Goal: Transaction & Acquisition: Purchase product/service

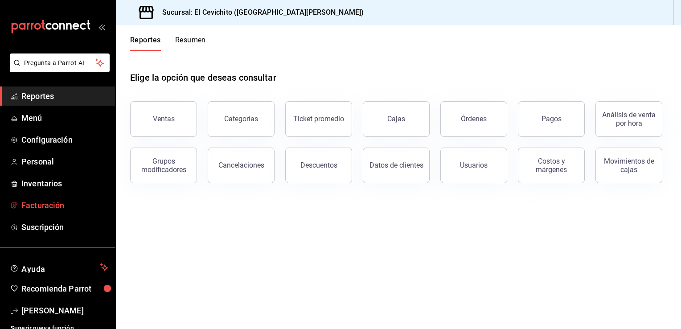
click at [59, 204] on span "Facturación" at bounding box center [64, 205] width 87 height 12
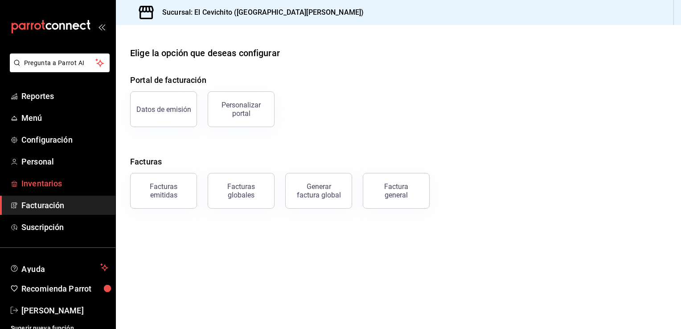
click at [53, 187] on span "Inventarios" at bounding box center [64, 183] width 87 height 12
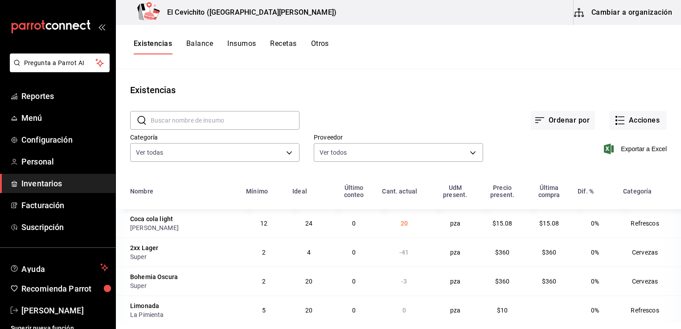
click at [73, 186] on span "Inventarios" at bounding box center [64, 183] width 87 height 12
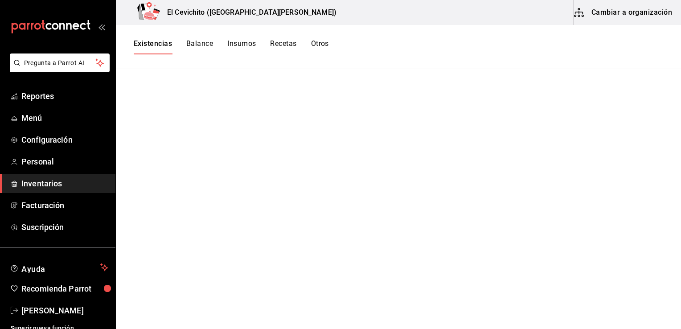
click at [82, 178] on span "Inventarios" at bounding box center [64, 183] width 87 height 12
click at [80, 185] on span "Inventarios" at bounding box center [64, 183] width 87 height 12
click at [68, 201] on span "Facturación" at bounding box center [64, 205] width 87 height 12
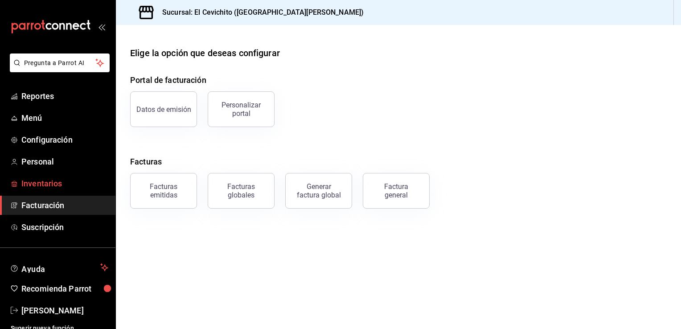
click at [71, 184] on span "Inventarios" at bounding box center [64, 183] width 87 height 12
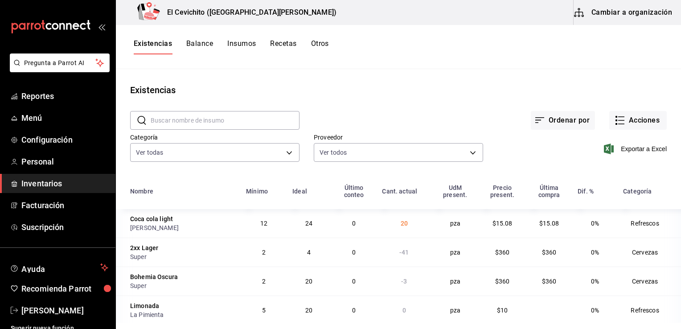
click at [84, 187] on span "Inventarios" at bounding box center [64, 183] width 87 height 12
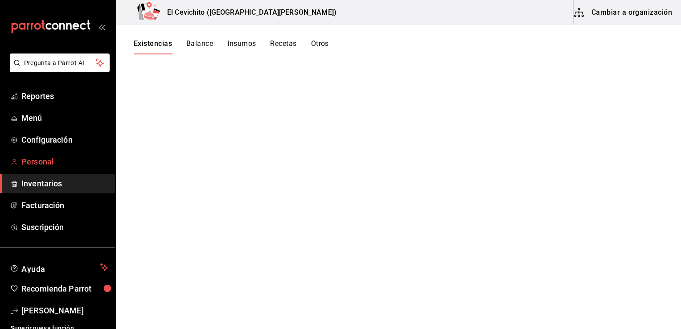
click at [63, 161] on span "Personal" at bounding box center [64, 162] width 87 height 12
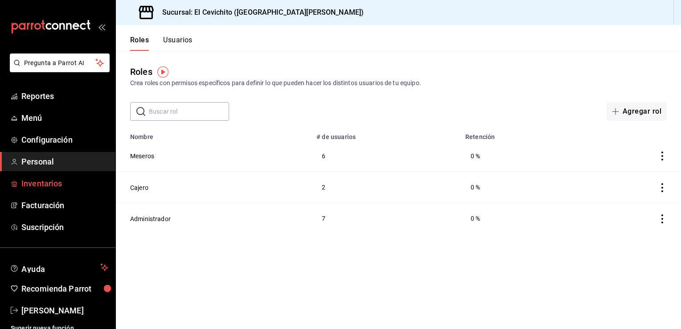
click at [66, 182] on span "Inventarios" at bounding box center [64, 183] width 87 height 12
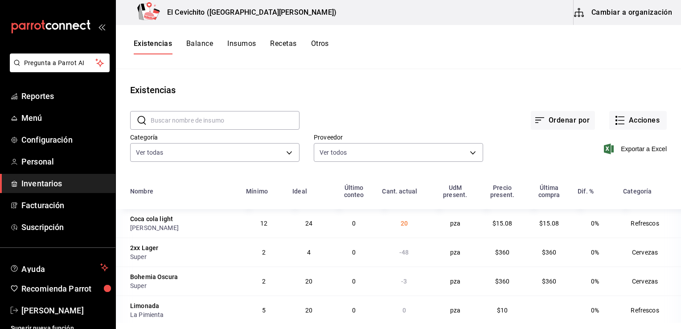
click at [446, 70] on main "Existencias ​ ​ Ordenar por Acciones Categoría Ver todas eedbcfd6-d713-4c5a-827…" at bounding box center [398, 196] width 565 height 254
click at [640, 120] on button "Acciones" at bounding box center [637, 120] width 57 height 19
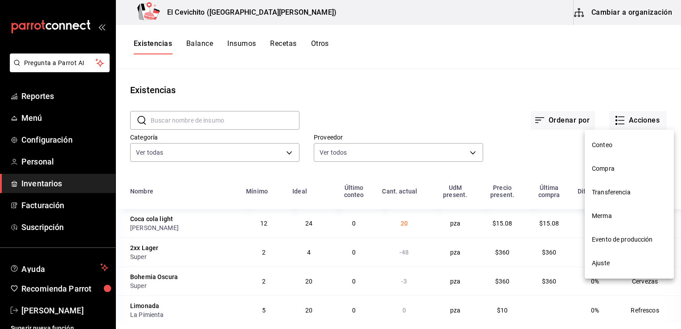
click at [593, 98] on div at bounding box center [340, 164] width 681 height 329
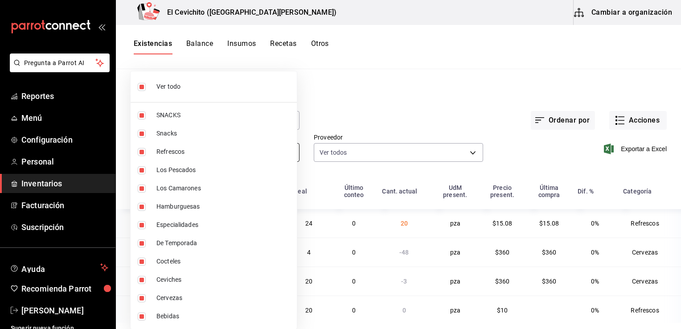
click at [290, 153] on body "Pregunta a Parrot AI Reportes Menú Configuración Personal Inventarios Facturaci…" at bounding box center [340, 161] width 681 height 323
click at [284, 152] on span "Refrescos" at bounding box center [222, 151] width 133 height 9
type input "eedbcfd6-d713-4c5a-827d-09594ba7b79a,9c0345b8-e04b-486b-a9af-064735044550,dc314…"
checkbox input "false"
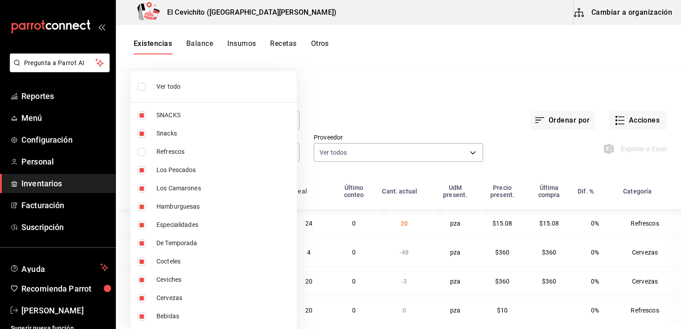
click at [357, 113] on div at bounding box center [340, 164] width 681 height 329
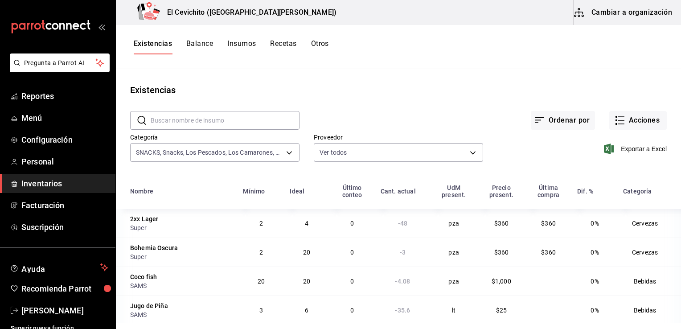
click at [618, 120] on icon "button" at bounding box center [621, 120] width 6 height 0
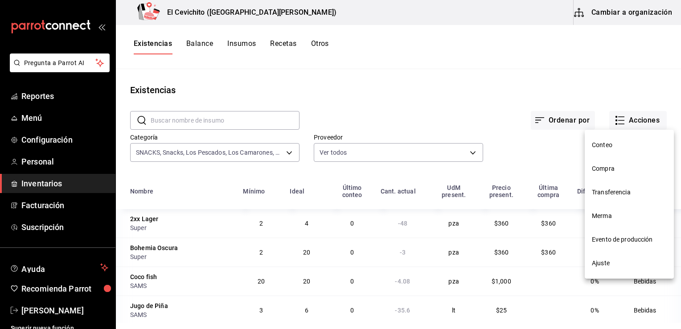
click at [648, 122] on div at bounding box center [340, 164] width 681 height 329
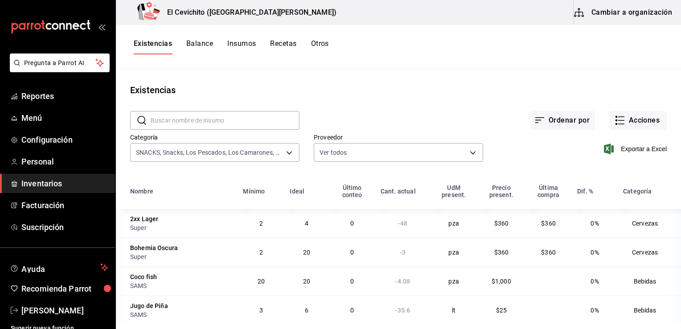
click at [648, 122] on button "Acciones" at bounding box center [637, 120] width 57 height 19
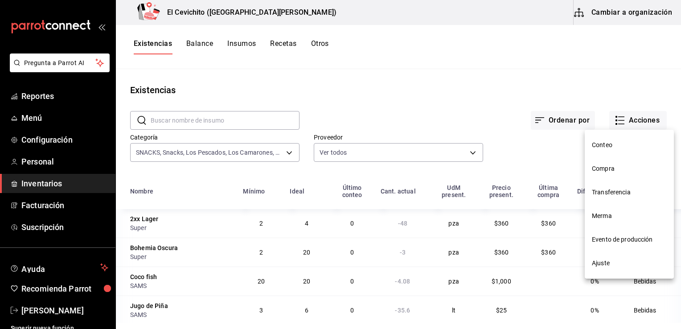
drag, startPoint x: 670, startPoint y: 199, endPoint x: 675, endPoint y: 226, distance: 27.7
click at [675, 226] on div "Conteo Compra Transferencia Merma Evento de producción Ajuste" at bounding box center [340, 164] width 681 height 329
click at [617, 167] on span "Compra" at bounding box center [629, 168] width 75 height 9
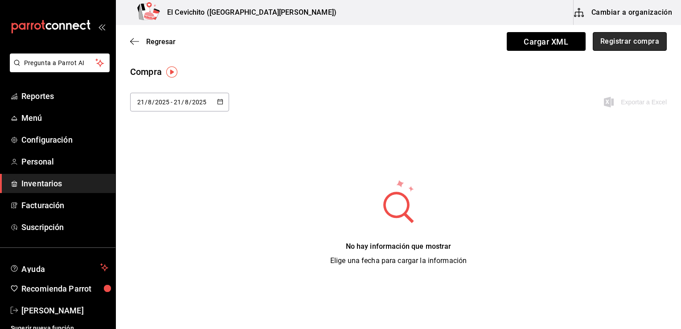
click at [622, 40] on button "Registrar compra" at bounding box center [630, 41] width 74 height 19
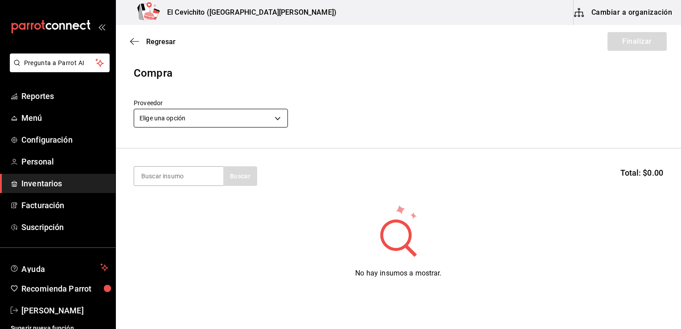
click at [279, 119] on body "Pregunta a Parrot AI Reportes Menú Configuración Personal Inventarios Facturaci…" at bounding box center [340, 139] width 681 height 279
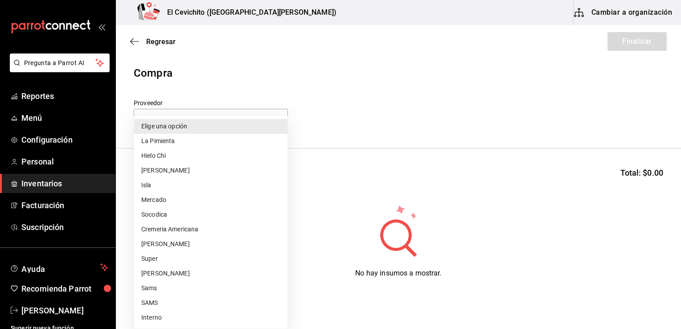
click at [205, 256] on li "Super" at bounding box center [210, 258] width 153 height 15
type input "451ba594-5efb-4903-9578-672885dff7cb"
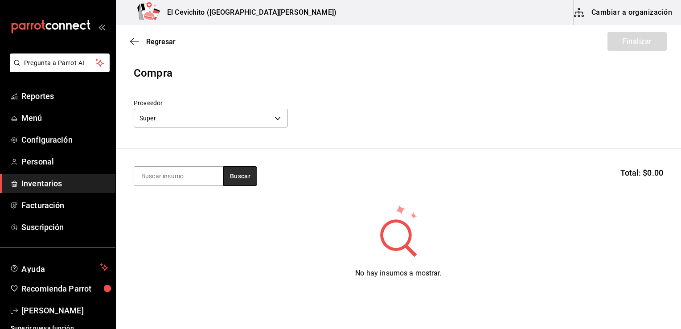
click at [237, 178] on button "Buscar" at bounding box center [240, 176] width 34 height 20
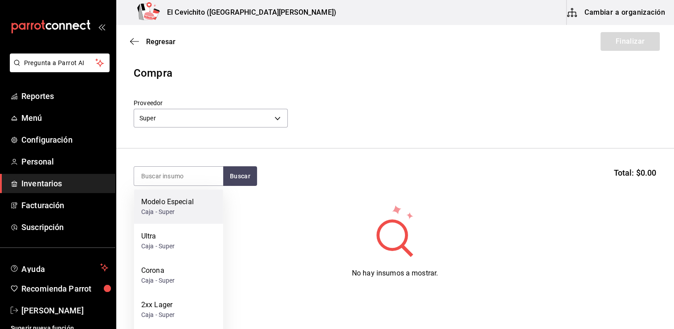
click at [198, 208] on div "Modelo Especial Caja - Super" at bounding box center [178, 206] width 89 height 34
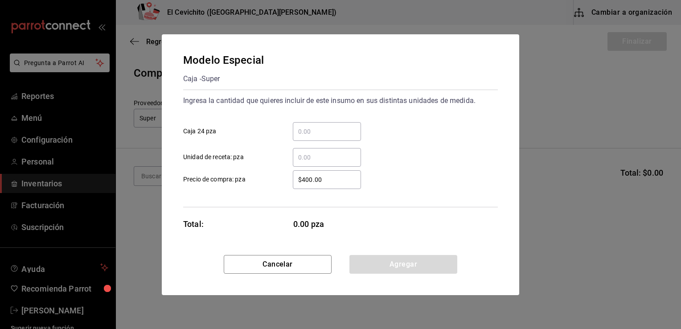
click at [537, 133] on div "Modelo Especial Caja - Super Ingresa la cantidad que quieres incluir de este in…" at bounding box center [340, 164] width 681 height 329
click at [311, 135] on input "​ Caja 24 pza" at bounding box center [327, 131] width 68 height 11
click at [304, 129] on input "​ Caja 24 pza" at bounding box center [327, 131] width 68 height 11
click at [299, 133] on input "​ Caja 24 pza" at bounding box center [327, 131] width 68 height 11
click at [273, 267] on button "Cancelar" at bounding box center [278, 264] width 108 height 19
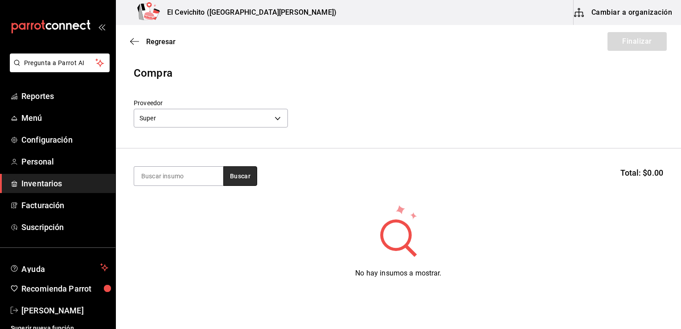
click at [246, 181] on button "Buscar" at bounding box center [240, 176] width 34 height 20
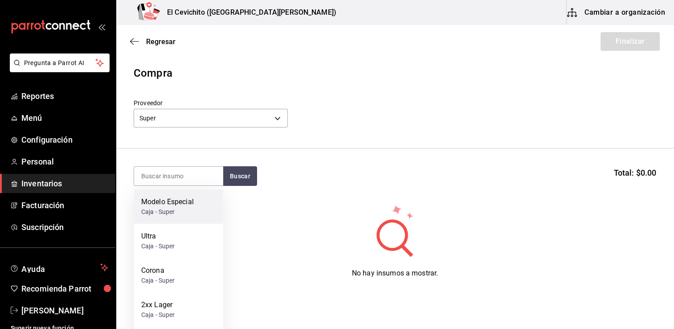
click at [187, 209] on div "Caja - Super" at bounding box center [167, 211] width 53 height 9
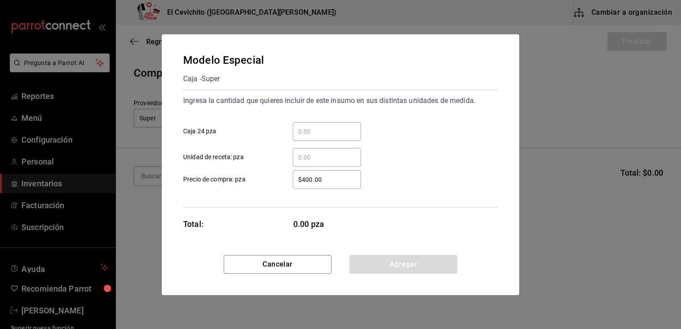
click at [315, 136] on input "​ Caja 24 pza" at bounding box center [327, 131] width 68 height 11
click at [308, 127] on input "​ Caja 24 pza" at bounding box center [327, 131] width 68 height 11
click at [276, 265] on button "Cancelar" at bounding box center [278, 264] width 108 height 19
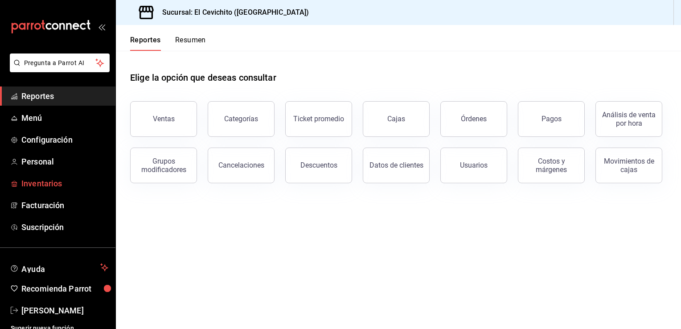
click at [59, 181] on span "Inventarios" at bounding box center [64, 183] width 87 height 12
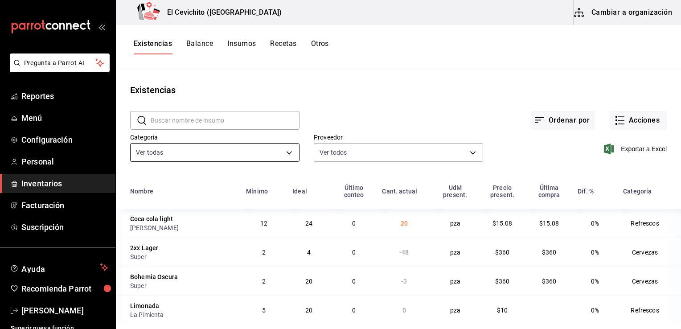
click at [287, 152] on body "Pregunta a Parrot AI Reportes Menú Configuración Personal Inventarios Facturaci…" at bounding box center [340, 161] width 681 height 323
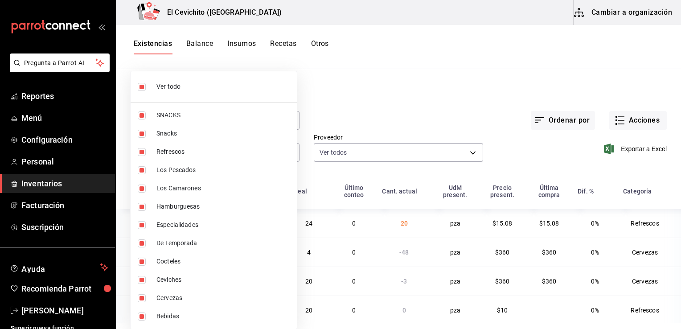
click at [141, 86] on input "checkbox" at bounding box center [142, 87] width 8 height 8
checkbox input "false"
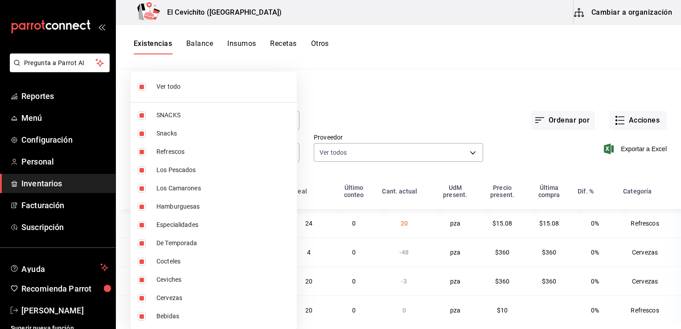
checkbox input "false"
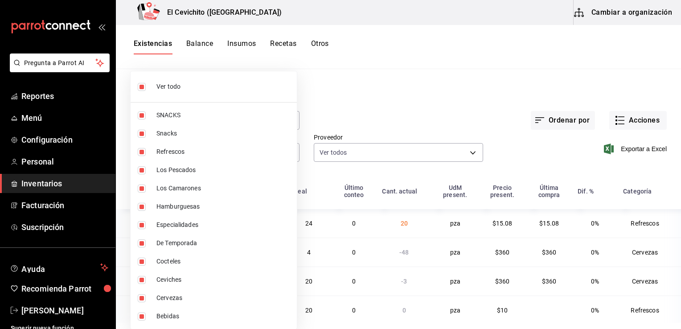
checkbox input "false"
drag, startPoint x: 672, startPoint y: 199, endPoint x: 675, endPoint y: 213, distance: 14.6
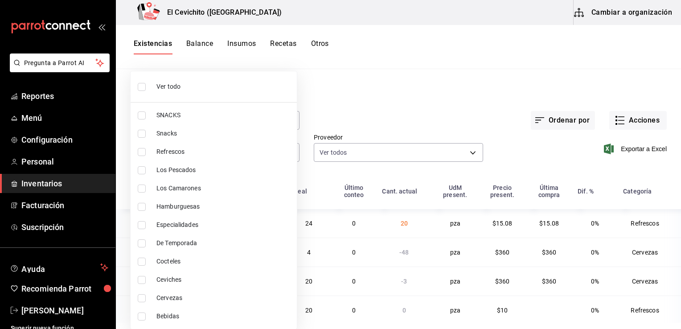
click at [675, 213] on div at bounding box center [340, 164] width 681 height 329
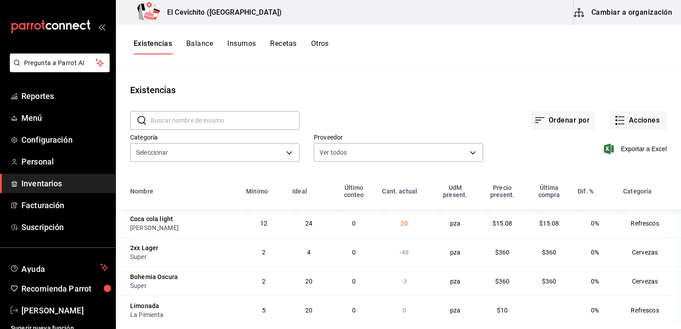
click at [472, 90] on div "Existencias" at bounding box center [398, 89] width 565 height 13
click at [622, 124] on button "Acciones" at bounding box center [637, 120] width 57 height 19
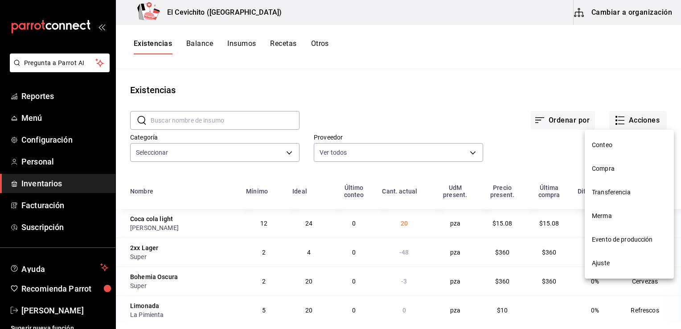
click at [619, 168] on span "Compra" at bounding box center [629, 168] width 75 height 9
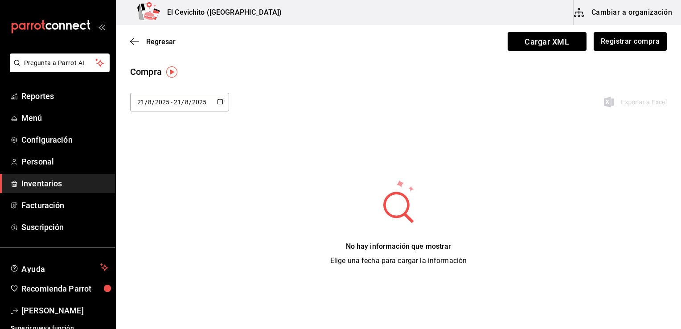
click at [220, 104] on icon "button" at bounding box center [220, 101] width 6 height 6
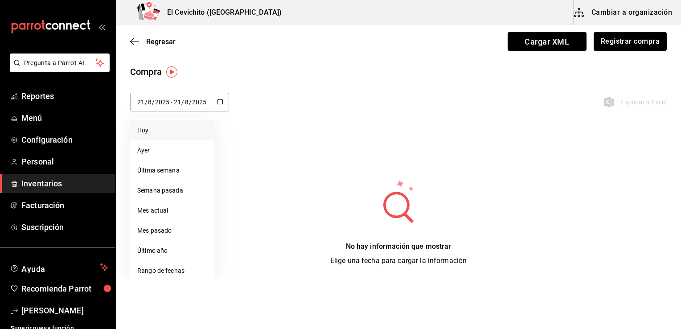
click at [178, 129] on li "Hoy" at bounding box center [172, 130] width 84 height 20
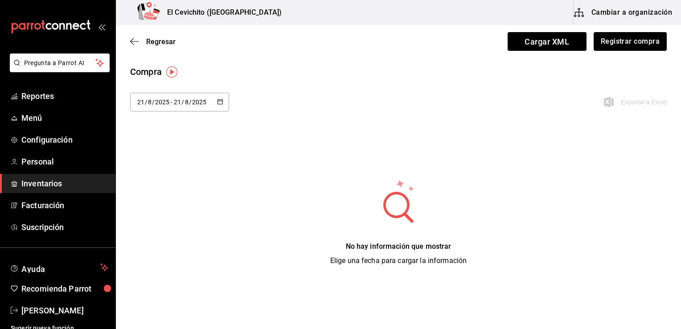
click at [220, 101] on \(Stroke\) "button" at bounding box center [219, 101] width 5 height 0
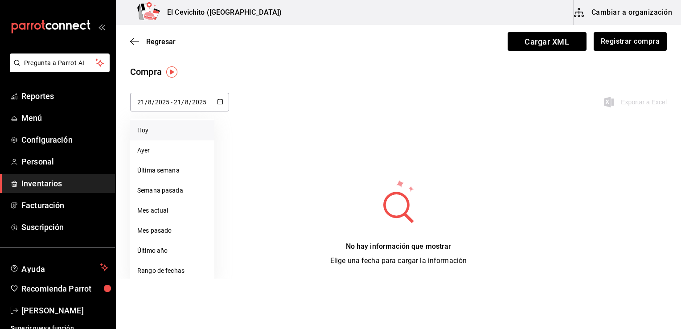
click at [173, 129] on li "Hoy" at bounding box center [172, 130] width 84 height 20
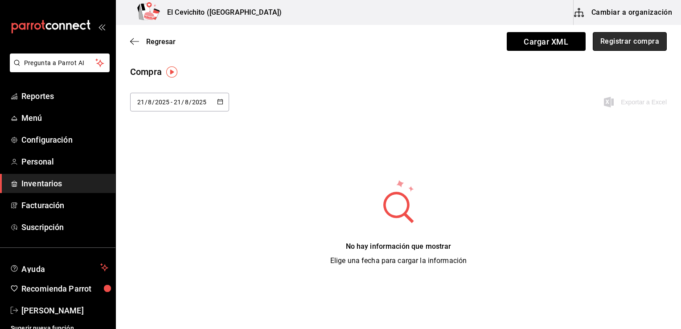
click at [611, 45] on button "Registrar compra" at bounding box center [630, 41] width 74 height 19
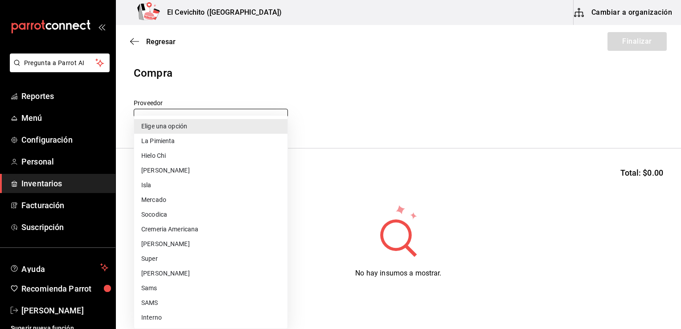
click at [279, 119] on body "Pregunta a Parrot AI Reportes Menú Configuración Personal Inventarios Facturaci…" at bounding box center [340, 139] width 681 height 279
click at [186, 259] on li "Super" at bounding box center [210, 258] width 153 height 15
type input "451ba594-5efb-4903-9578-672885dff7cb"
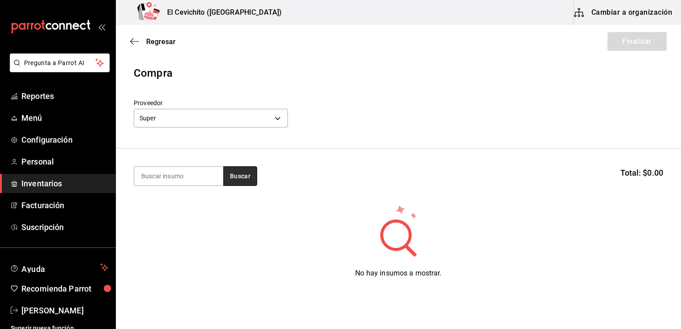
click at [238, 185] on button "Buscar" at bounding box center [240, 176] width 34 height 20
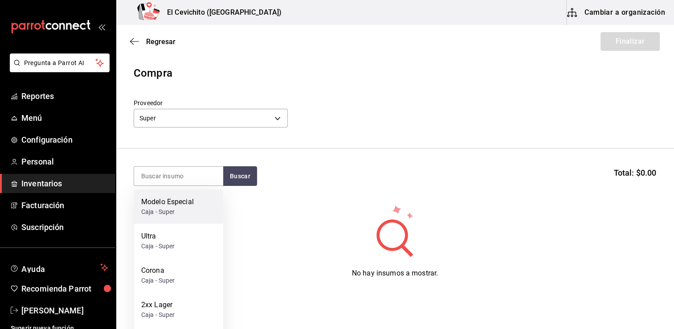
click at [180, 204] on div "Modelo Especial" at bounding box center [167, 202] width 53 height 11
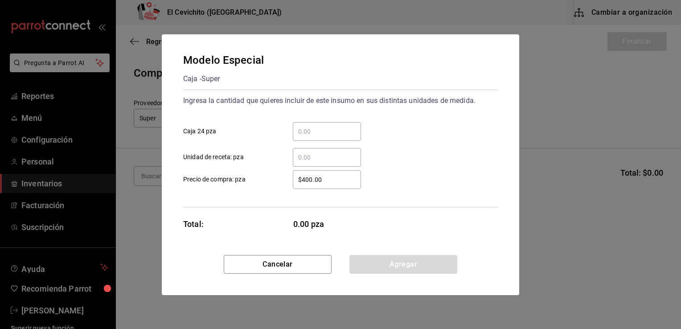
click at [301, 135] on input "​ Caja 24 pza" at bounding box center [327, 131] width 68 height 11
click at [303, 130] on input "​ Caja 24 pza" at bounding box center [327, 131] width 68 height 11
click at [302, 131] on input "​ Caja 24 pza" at bounding box center [327, 131] width 68 height 11
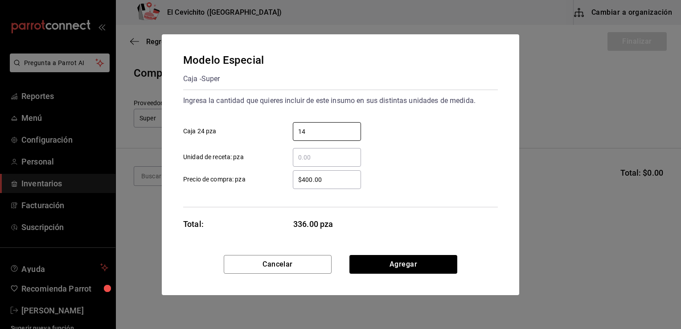
type input "14"
click at [397, 162] on div "​ Unidad de receta: pza" at bounding box center [337, 154] width 322 height 26
click at [310, 159] on input "​ Unidad de receta: pza" at bounding box center [327, 157] width 68 height 11
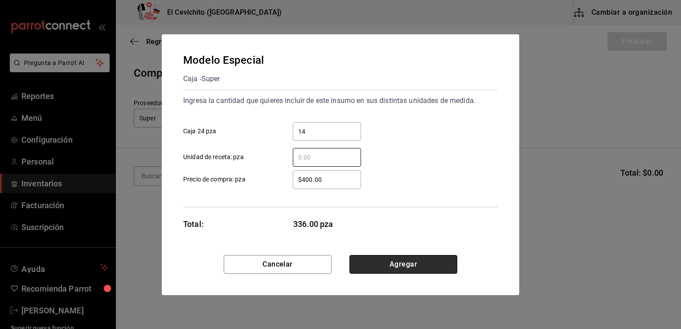
click at [375, 271] on button "Agregar" at bounding box center [403, 264] width 108 height 19
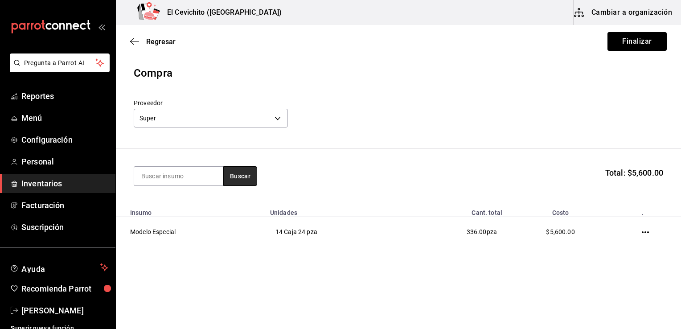
click at [234, 182] on button "Buscar" at bounding box center [240, 176] width 34 height 20
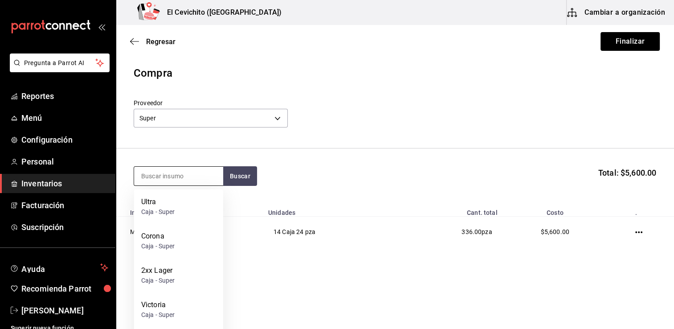
click at [200, 178] on input at bounding box center [178, 176] width 89 height 19
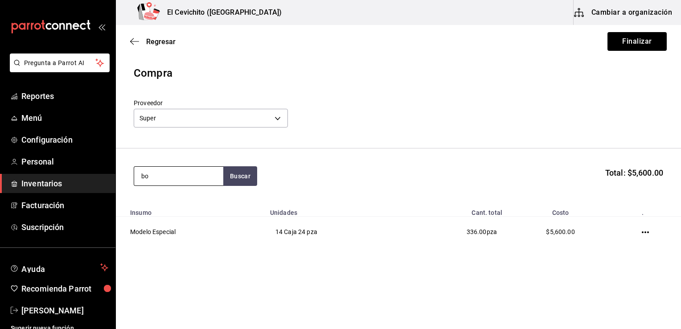
type input "b"
type input "Bohemi"
click at [251, 181] on button "Buscar" at bounding box center [240, 176] width 34 height 20
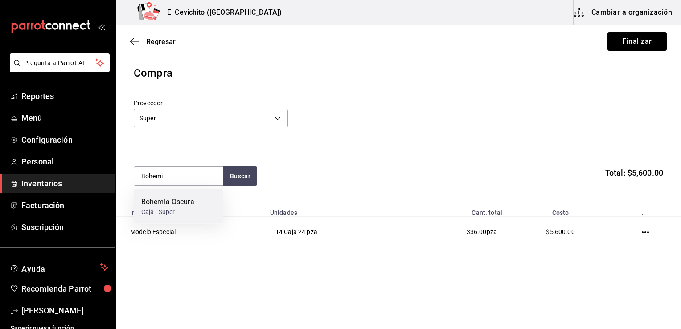
click at [183, 204] on div "Bohemia Oscura" at bounding box center [167, 202] width 53 height 11
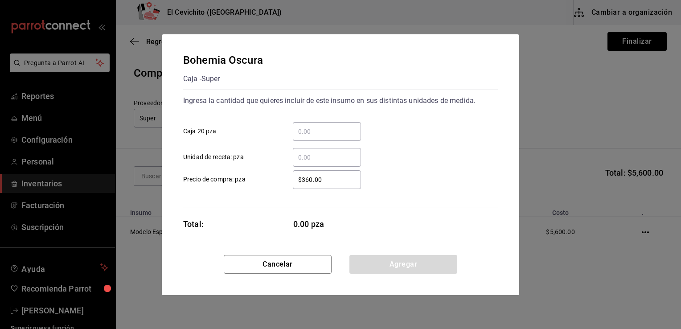
click at [311, 131] on input "​ Caja 20 pza" at bounding box center [327, 131] width 68 height 11
click at [308, 128] on input "​ Caja 20 pza" at bounding box center [327, 131] width 68 height 11
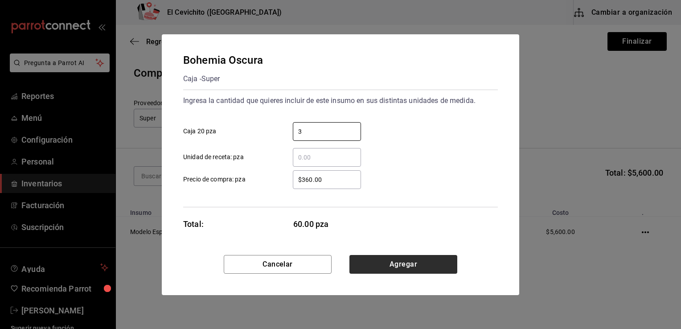
type input "3"
click at [377, 266] on button "Agregar" at bounding box center [403, 264] width 108 height 19
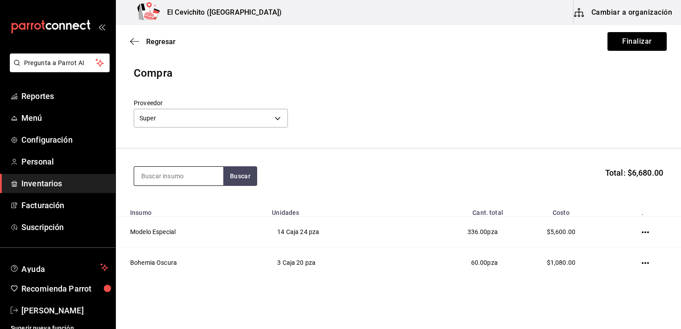
click at [205, 181] on input at bounding box center [178, 176] width 89 height 19
type input "victoria"
click at [232, 172] on button "Buscar" at bounding box center [240, 176] width 34 height 20
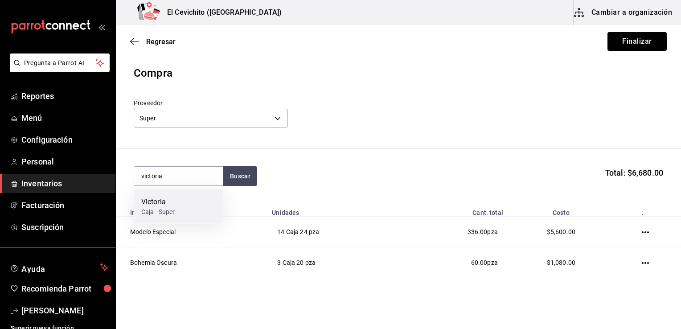
click at [177, 197] on div "Victoria Caja - Super" at bounding box center [178, 206] width 89 height 34
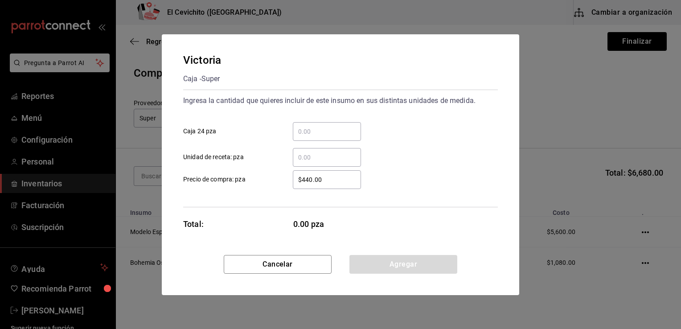
click at [310, 131] on input "​ Caja 24 pza" at bounding box center [327, 131] width 68 height 11
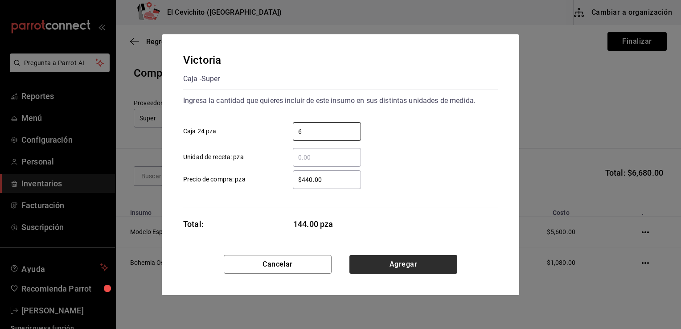
type input "6"
click at [382, 267] on button "Agregar" at bounding box center [403, 264] width 108 height 19
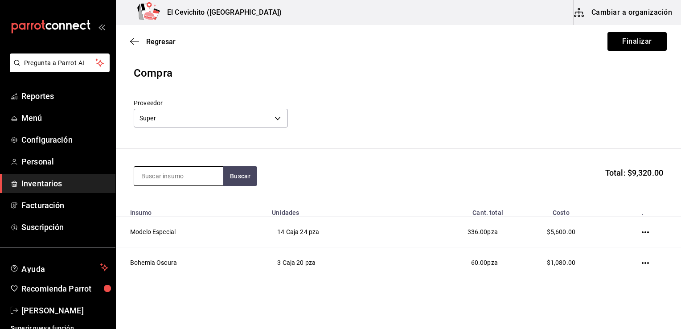
click at [194, 179] on input at bounding box center [178, 176] width 89 height 19
type input "ultra"
click at [243, 174] on button "Buscar" at bounding box center [240, 176] width 34 height 20
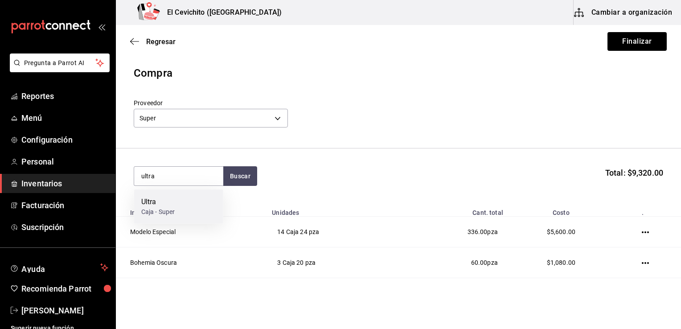
click at [170, 201] on div "Ultra" at bounding box center [158, 202] width 34 height 11
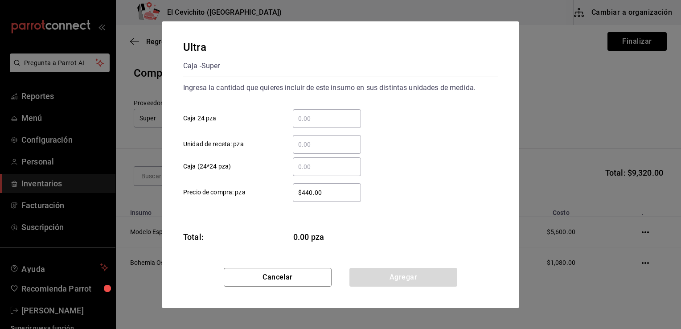
click at [326, 115] on input "​ Caja 24 pza" at bounding box center [327, 118] width 68 height 11
click at [302, 126] on div "​" at bounding box center [327, 118] width 68 height 19
click at [302, 124] on input "​ Caja 24 pza" at bounding box center [327, 118] width 68 height 11
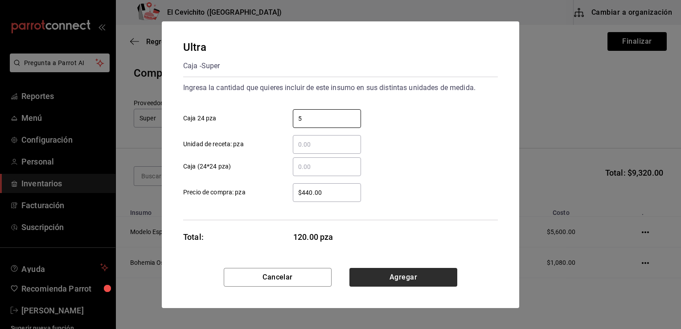
type input "5"
click at [403, 279] on button "Agregar" at bounding box center [403, 277] width 108 height 19
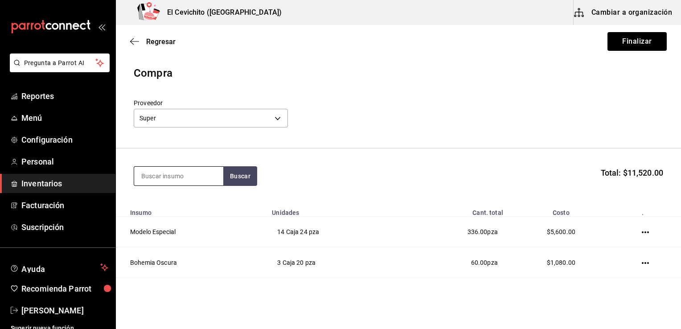
click at [194, 168] on input at bounding box center [178, 176] width 89 height 19
type input "2xx"
click at [233, 176] on button "Buscar" at bounding box center [240, 176] width 34 height 20
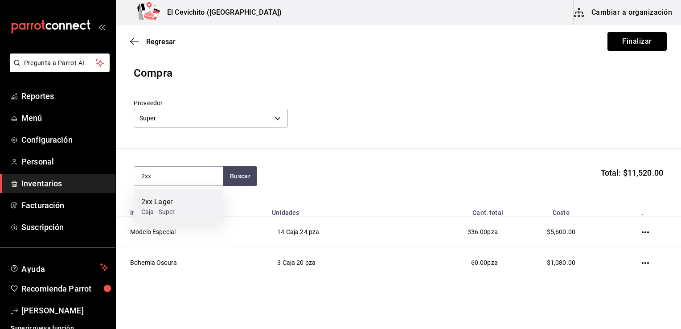
click at [172, 201] on div "2xx Lager" at bounding box center [158, 202] width 34 height 11
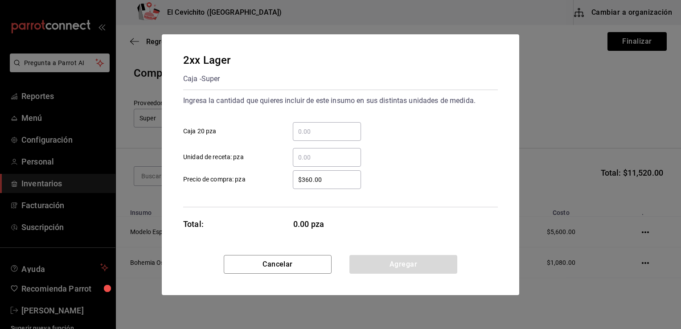
click at [314, 137] on div "​" at bounding box center [327, 131] width 68 height 19
click at [314, 137] on input "​ Caja 20 pza" at bounding box center [327, 131] width 68 height 11
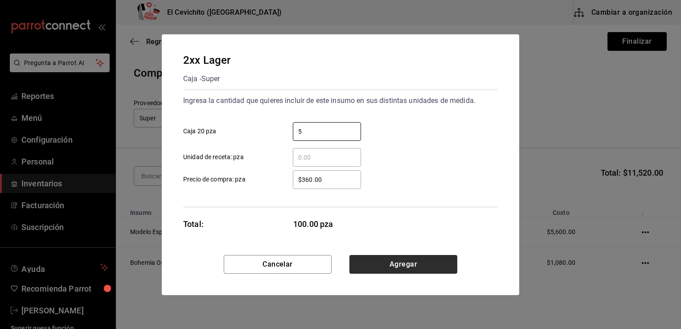
type input "5"
click at [394, 265] on button "Agregar" at bounding box center [403, 264] width 108 height 19
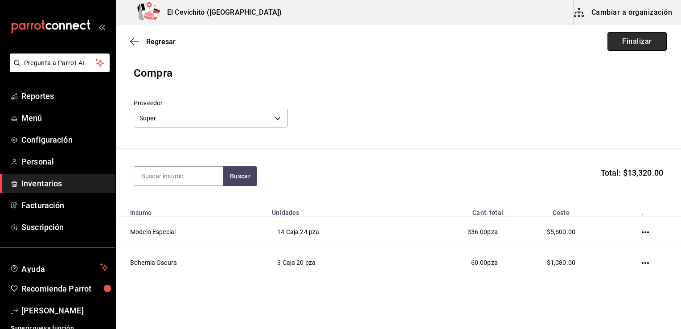
click at [621, 41] on button "Finalizar" at bounding box center [636, 41] width 59 height 19
